Goal: Transaction & Acquisition: Purchase product/service

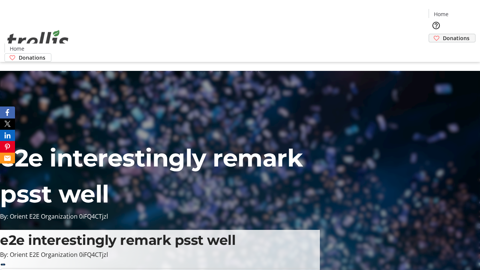
click at [443, 34] on span "Donations" at bounding box center [456, 38] width 27 height 8
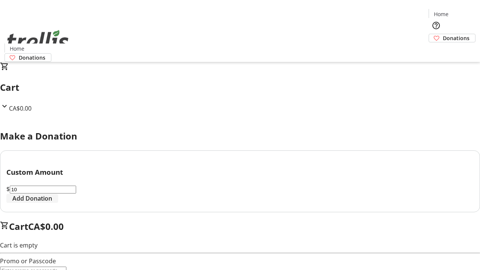
click at [52, 203] on span "Add Donation" at bounding box center [32, 198] width 40 height 9
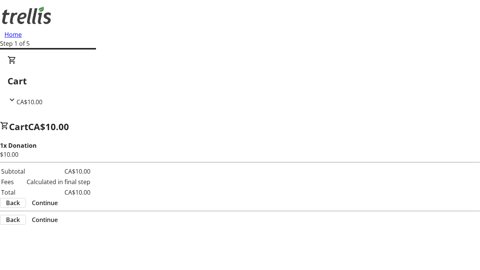
select select "CA"
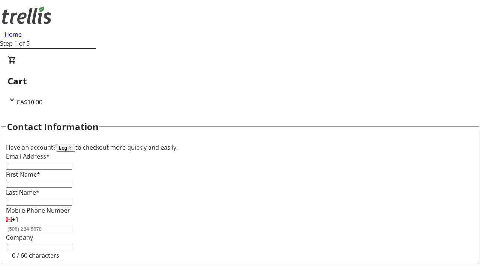
click at [75, 144] on button "Log in" at bounding box center [65, 148] width 19 height 8
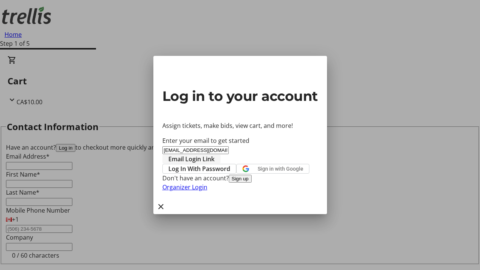
type input "[EMAIL_ADDRESS][DOMAIN_NAME]"
click at [214, 154] on span "Email Login Link" at bounding box center [191, 158] width 46 height 9
